Goal: Find specific page/section: Find specific page/section

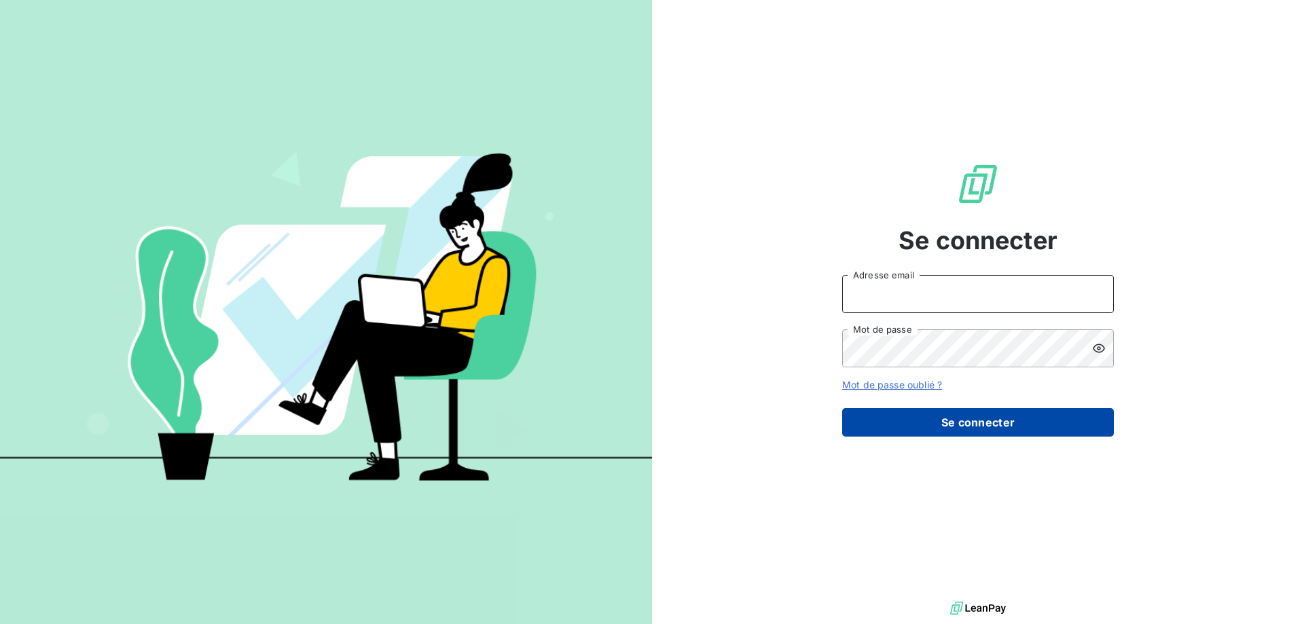
type input "[EMAIL_ADDRESS][DOMAIN_NAME]"
click at [987, 431] on button "Se connecter" at bounding box center [978, 422] width 272 height 29
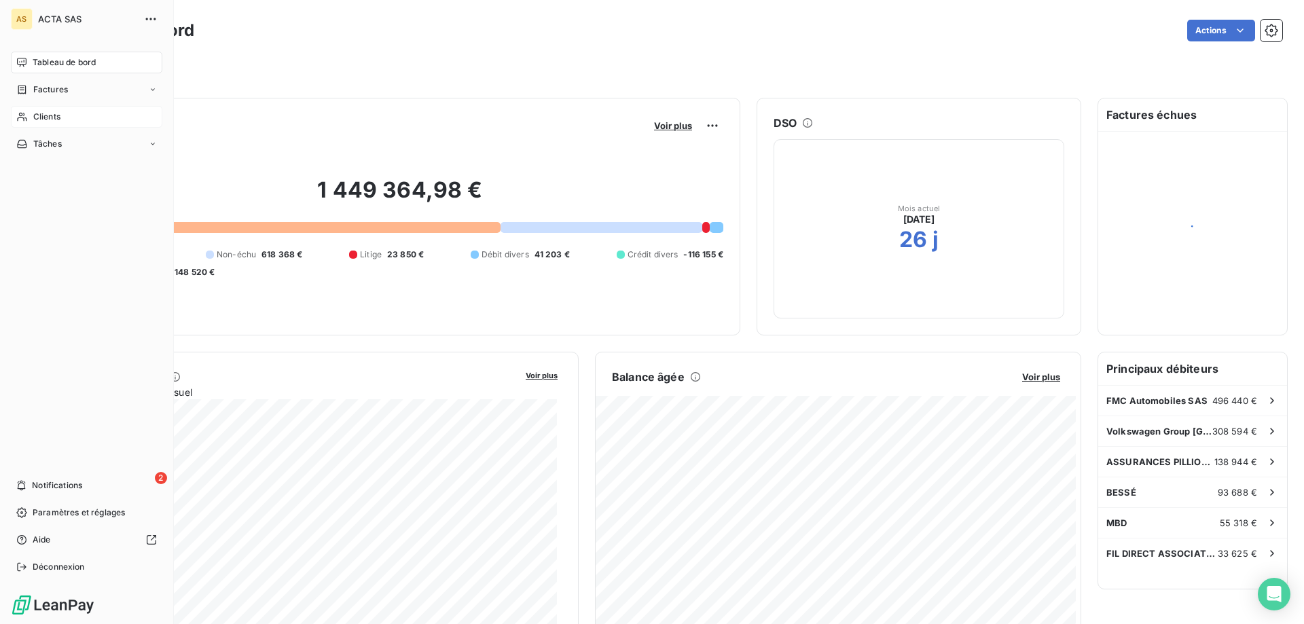
click at [24, 120] on icon at bounding box center [22, 116] width 12 height 11
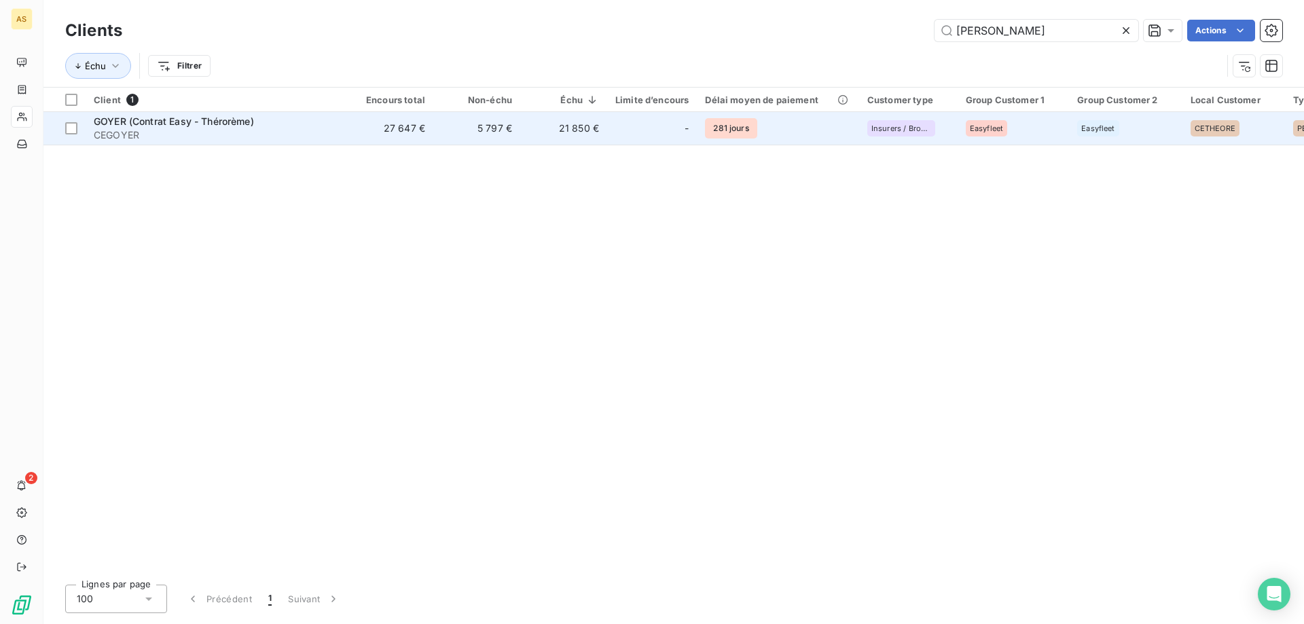
type input "[PERSON_NAME]"
click at [223, 120] on span "GOYER (Contrat Easy - Thérorème)" at bounding box center [174, 121] width 160 height 12
